Goal: Task Accomplishment & Management: Manage account settings

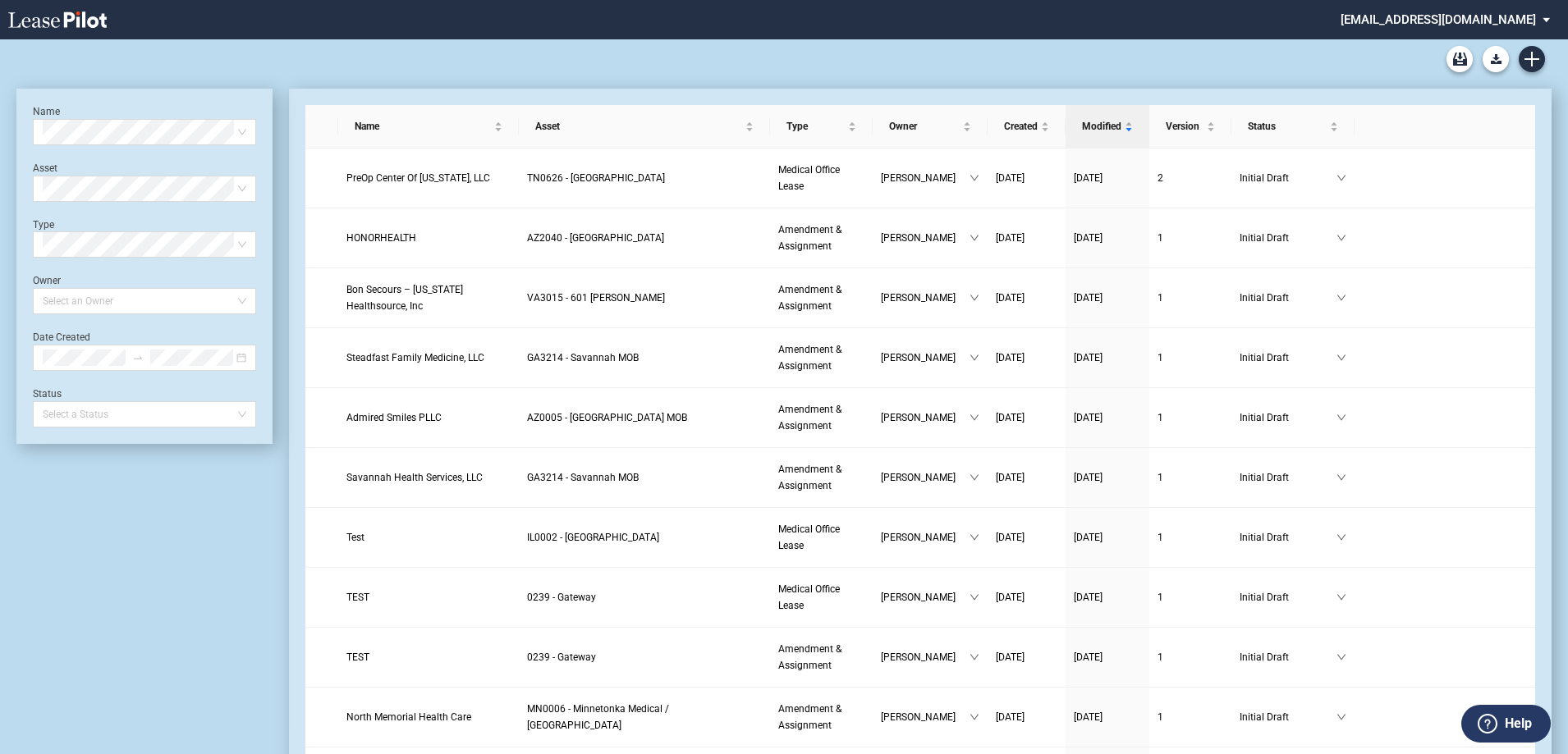
click at [1519, 12] on md-select "srichard@healthpeak.com Change Password 2-Factor Authentication Form Management…" at bounding box center [1451, 18] width 225 height 37
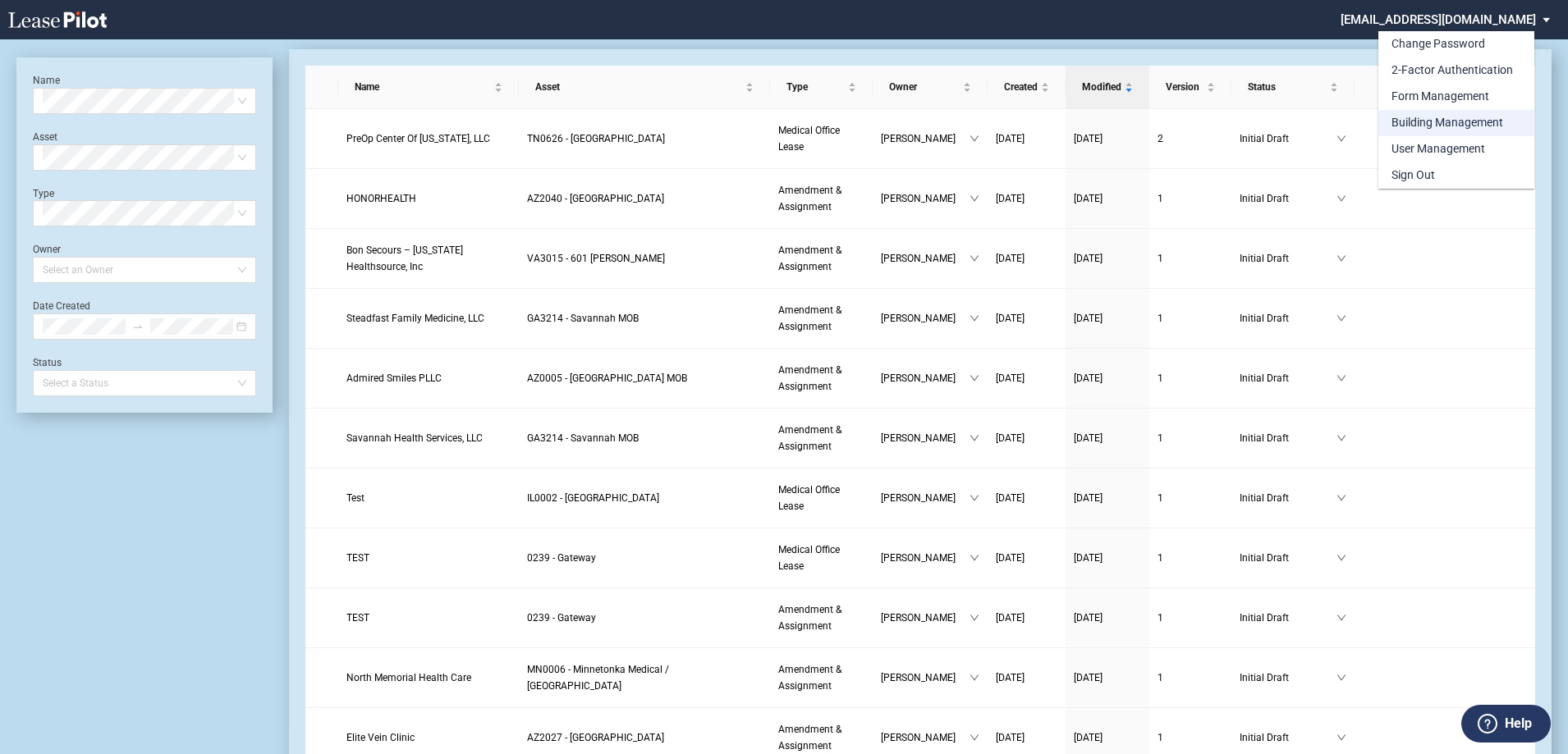
click at [1459, 115] on div "Building Management" at bounding box center [1447, 122] width 112 height 16
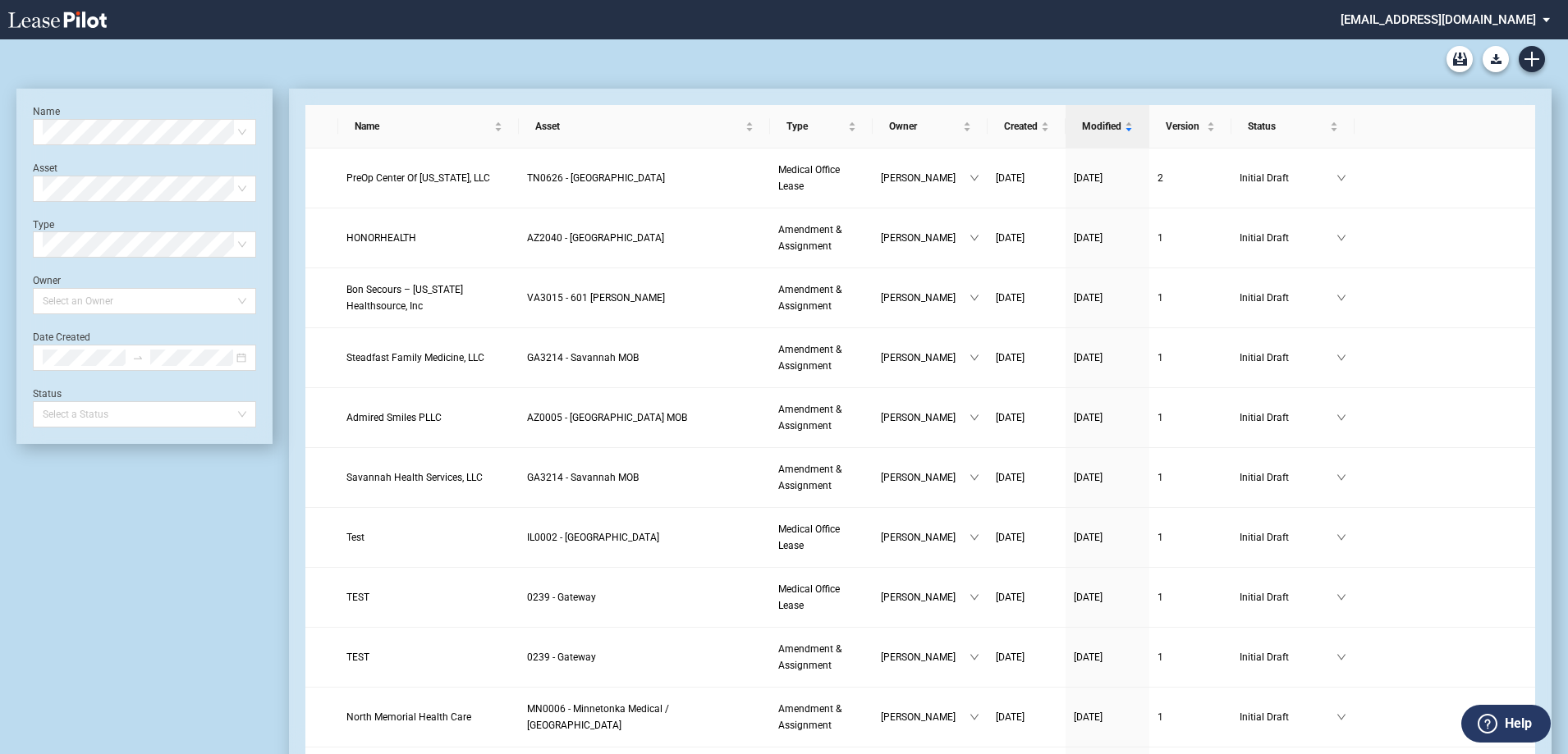
scroll to position [39, 0]
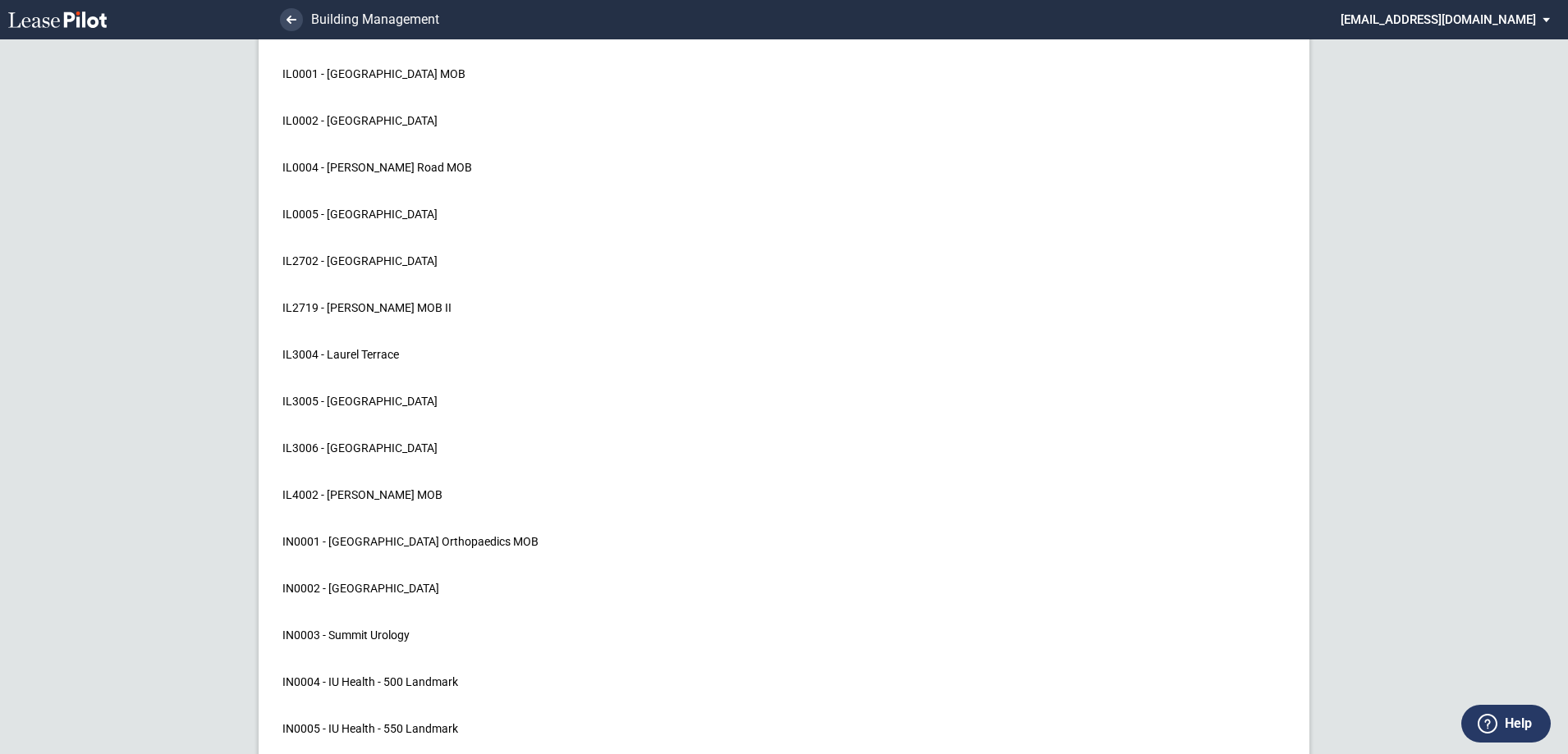
scroll to position [13127, 0]
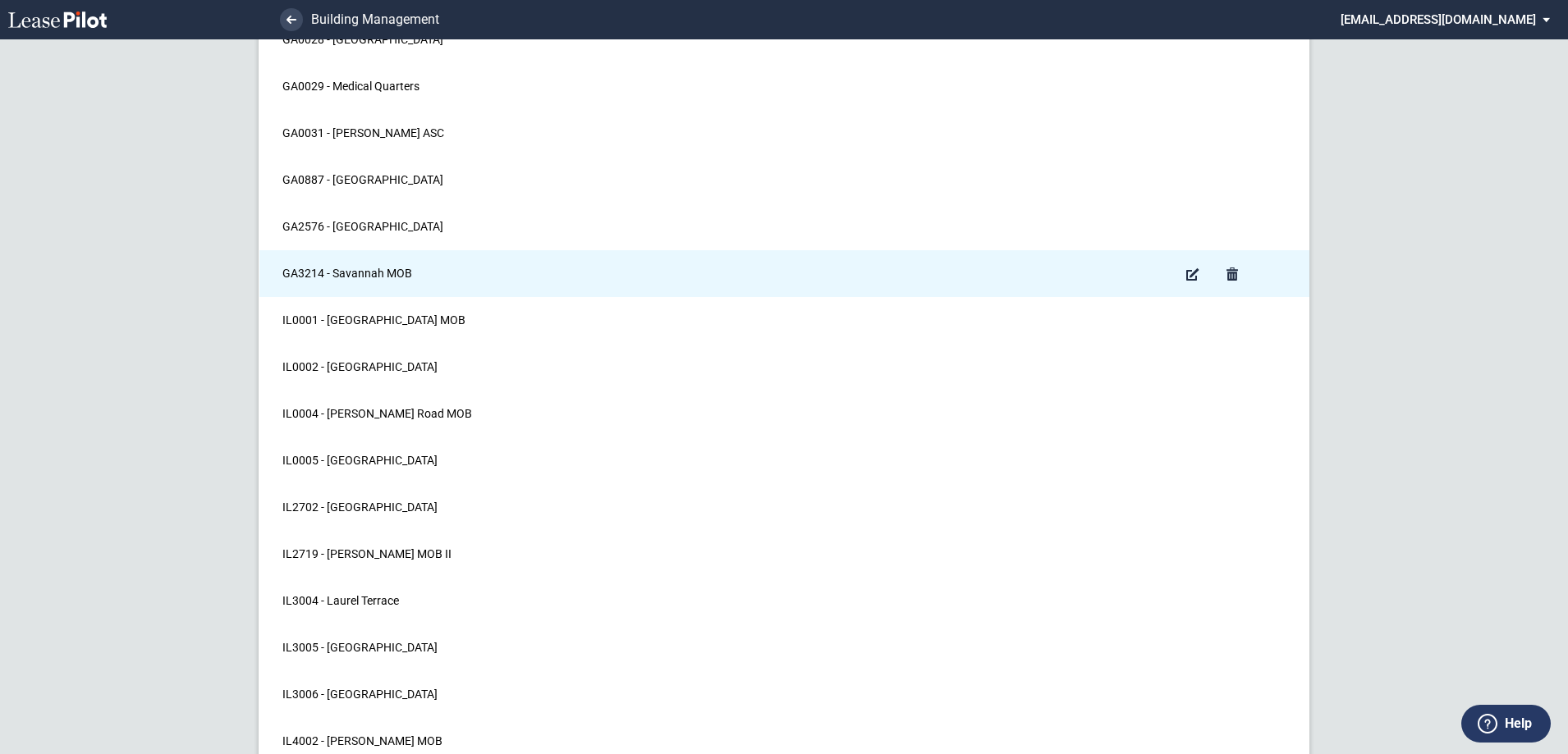
click at [1193, 277] on md-icon "Edit Building" at bounding box center [1192, 274] width 20 height 20
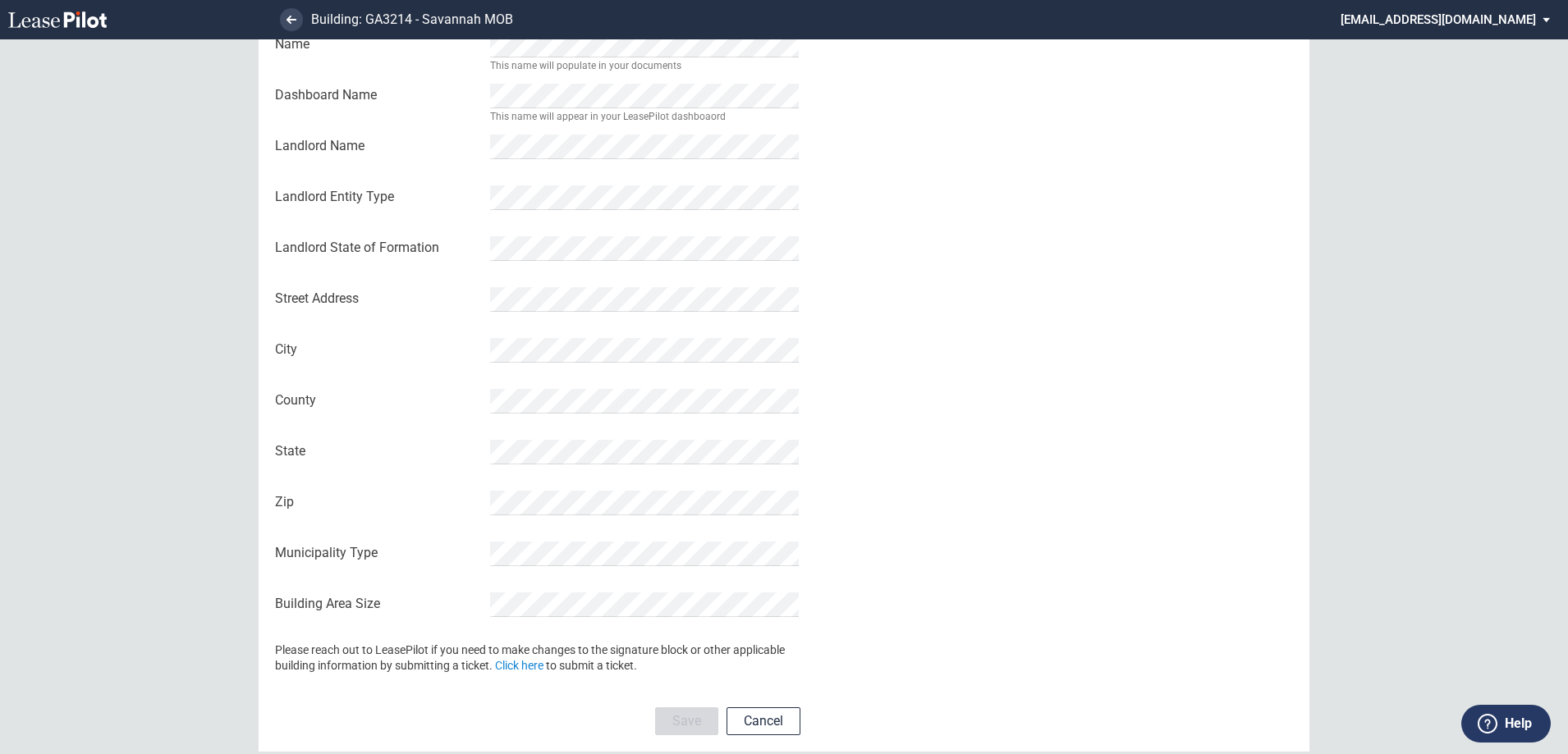
scroll to position [157, 0]
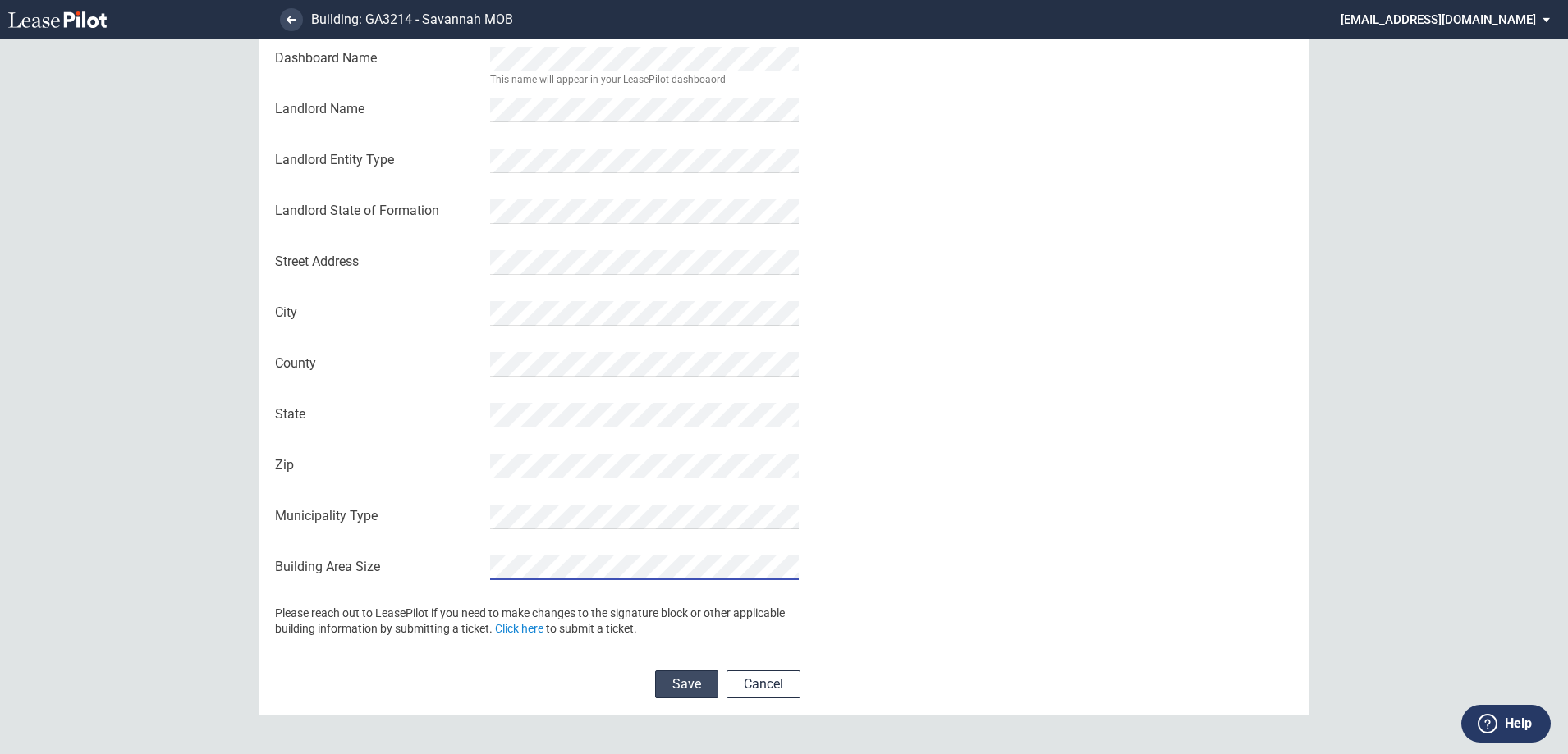
click at [672, 683] on button "Save" at bounding box center [687, 684] width 63 height 28
